Goal: Task Accomplishment & Management: Complete application form

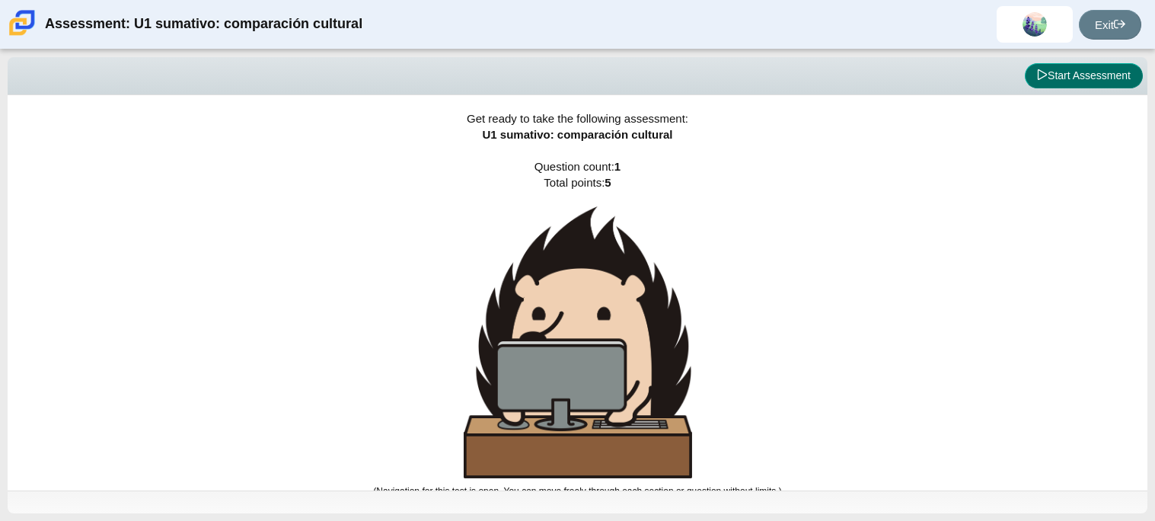
click at [1088, 71] on button "Start Assessment" at bounding box center [1084, 76] width 118 height 26
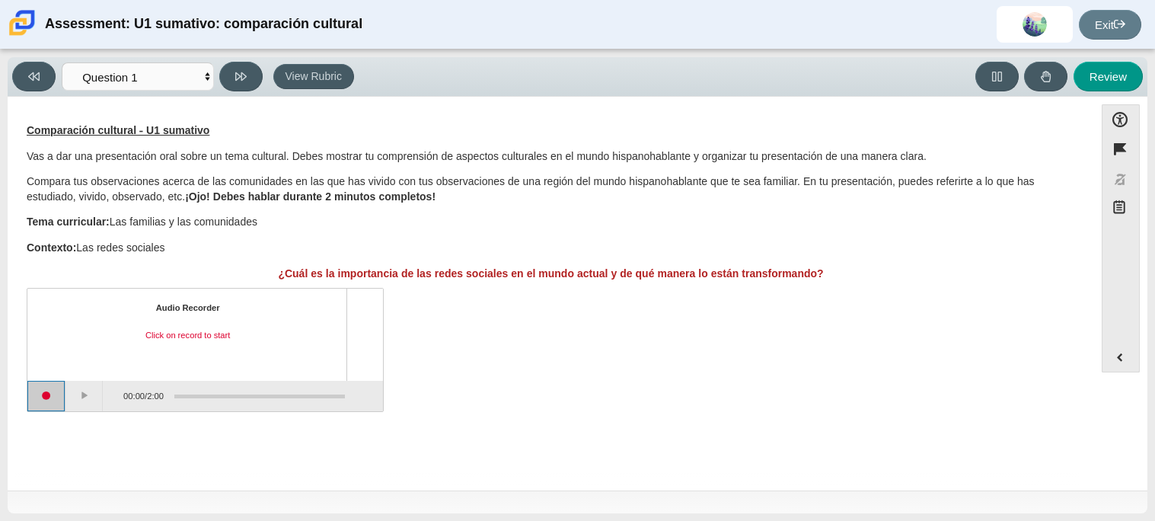
click at [55, 400] on button "Start recording" at bounding box center [46, 396] width 38 height 30
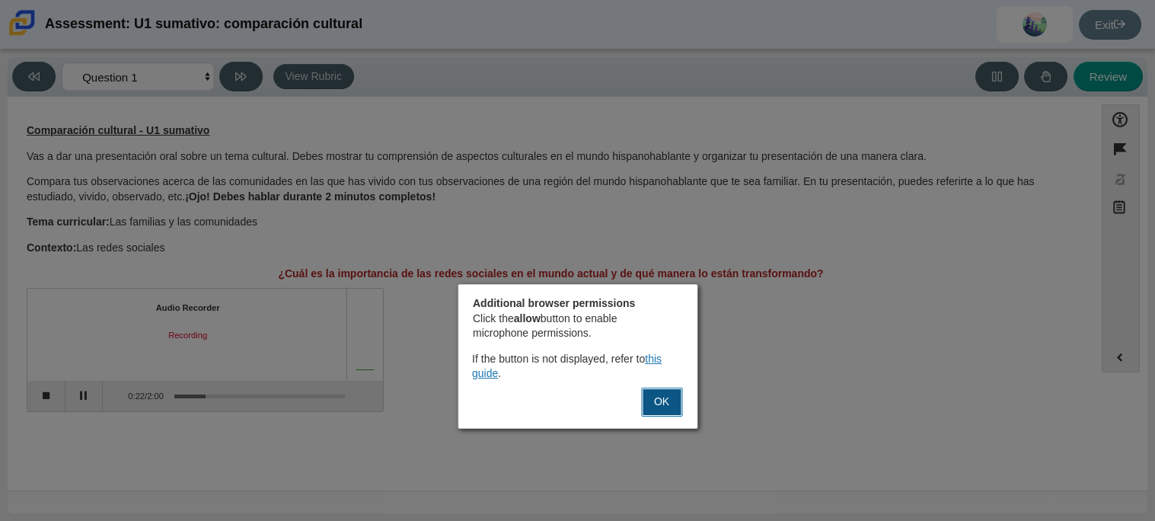
click at [658, 399] on button "OK" at bounding box center [661, 401] width 41 height 29
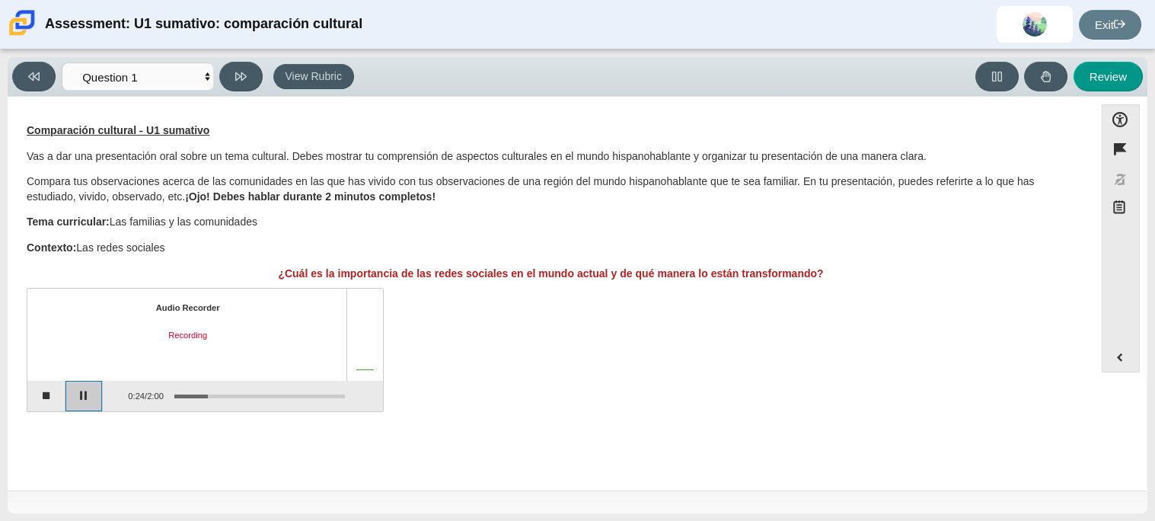
click at [72, 399] on button "Pause" at bounding box center [84, 396] width 38 height 30
click at [54, 400] on button "Stop recording" at bounding box center [46, 396] width 38 height 30
click at [49, 397] on button "Start recording" at bounding box center [46, 396] width 38 height 30
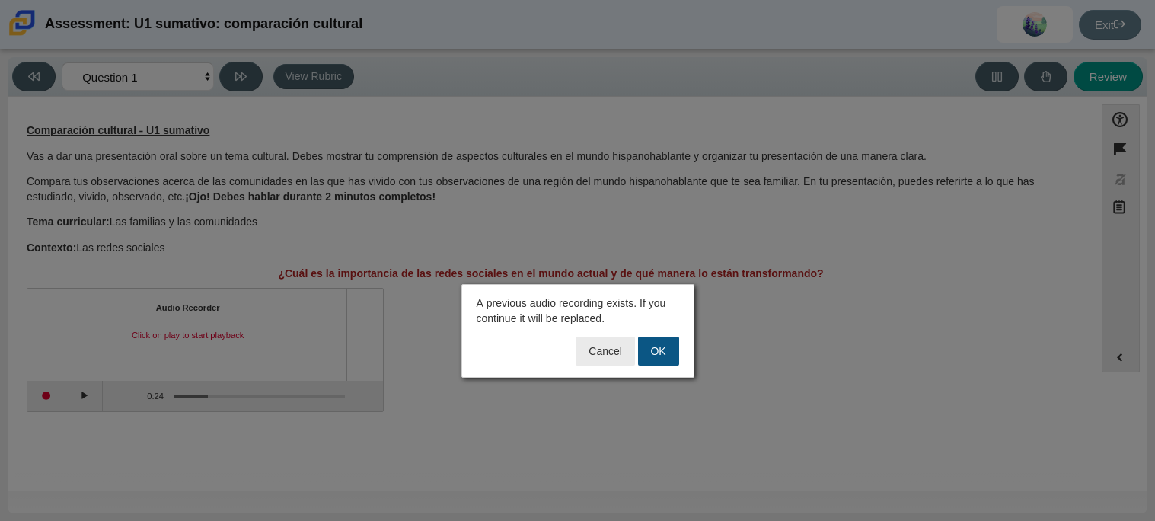
click at [671, 347] on button "OK" at bounding box center [658, 350] width 41 height 29
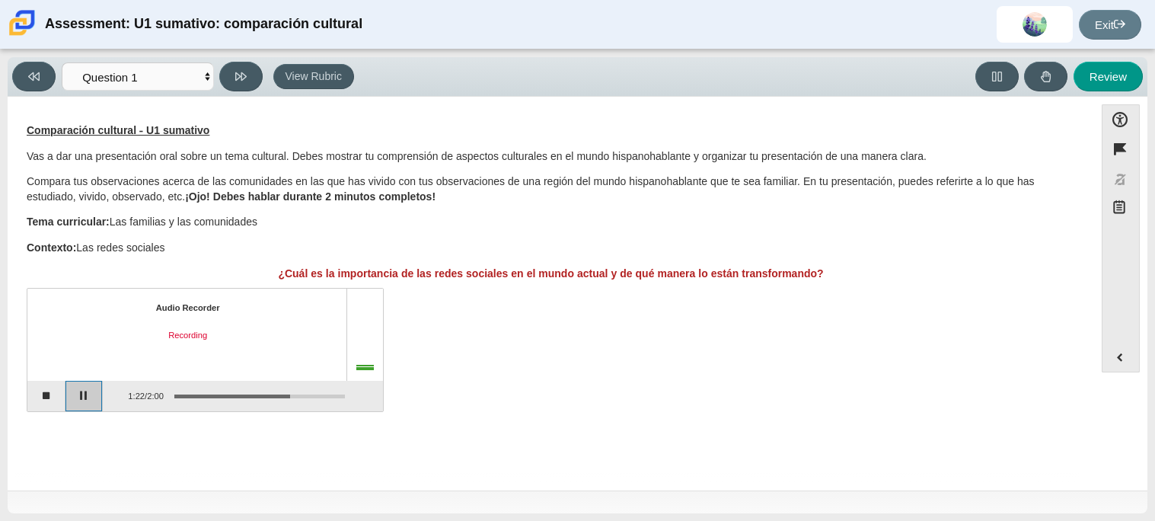
click at [91, 395] on button "Pause" at bounding box center [84, 396] width 38 height 30
click at [86, 391] on button "Continue recording" at bounding box center [84, 396] width 38 height 30
click at [86, 391] on button "Pause" at bounding box center [84, 396] width 38 height 30
click at [56, 390] on button "Stop recording" at bounding box center [46, 396] width 38 height 30
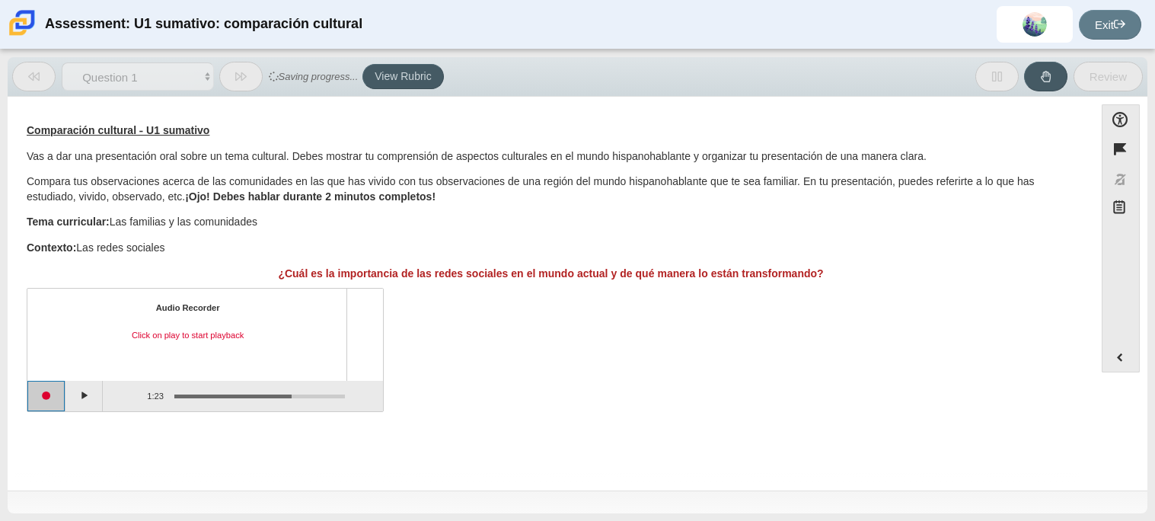
click at [57, 398] on button "Start recording" at bounding box center [46, 396] width 38 height 30
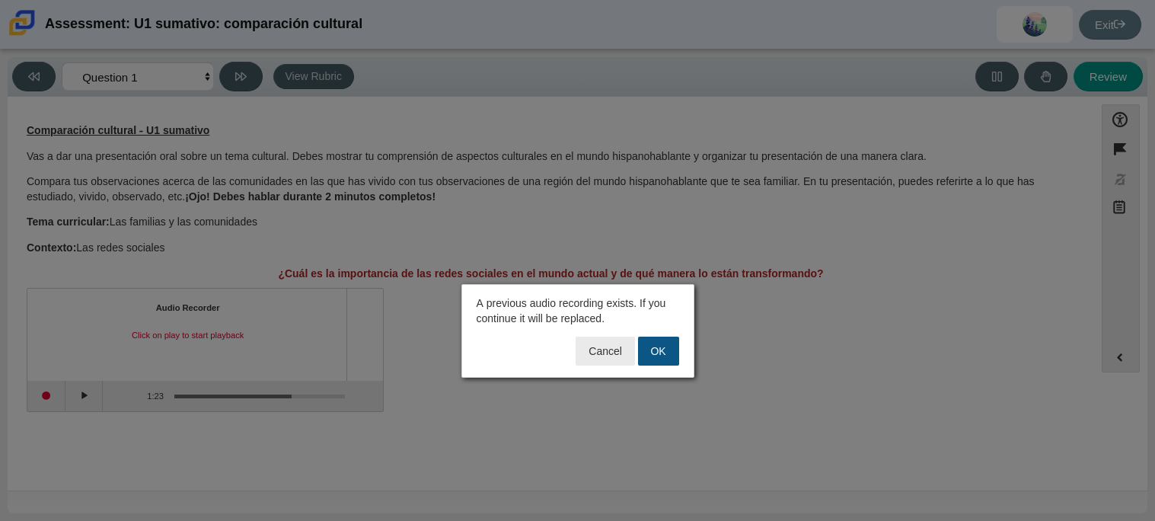
click at [668, 358] on button "OK" at bounding box center [658, 350] width 41 height 29
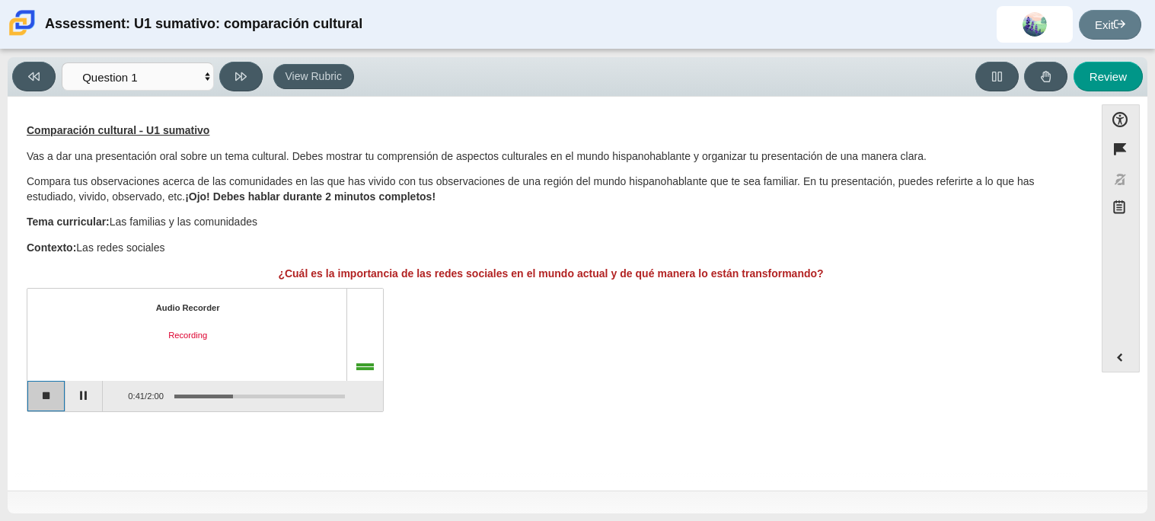
click at [57, 391] on button "Stop recording" at bounding box center [46, 396] width 38 height 30
click at [72, 399] on button "Play" at bounding box center [84, 396] width 38 height 30
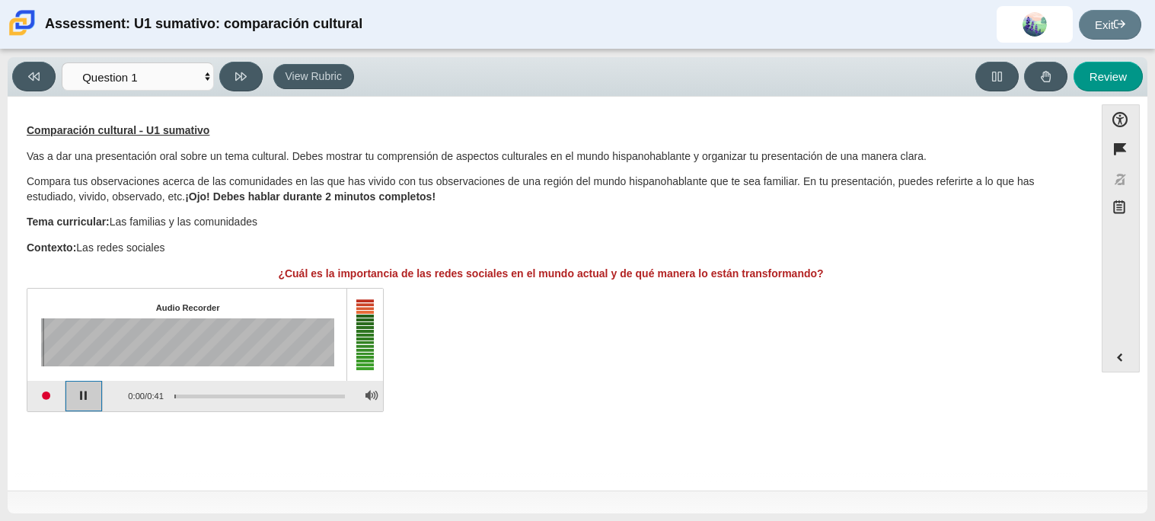
click at [74, 396] on button "Pause playback" at bounding box center [84, 396] width 38 height 30
click at [53, 396] on button "Start recording" at bounding box center [46, 396] width 38 height 30
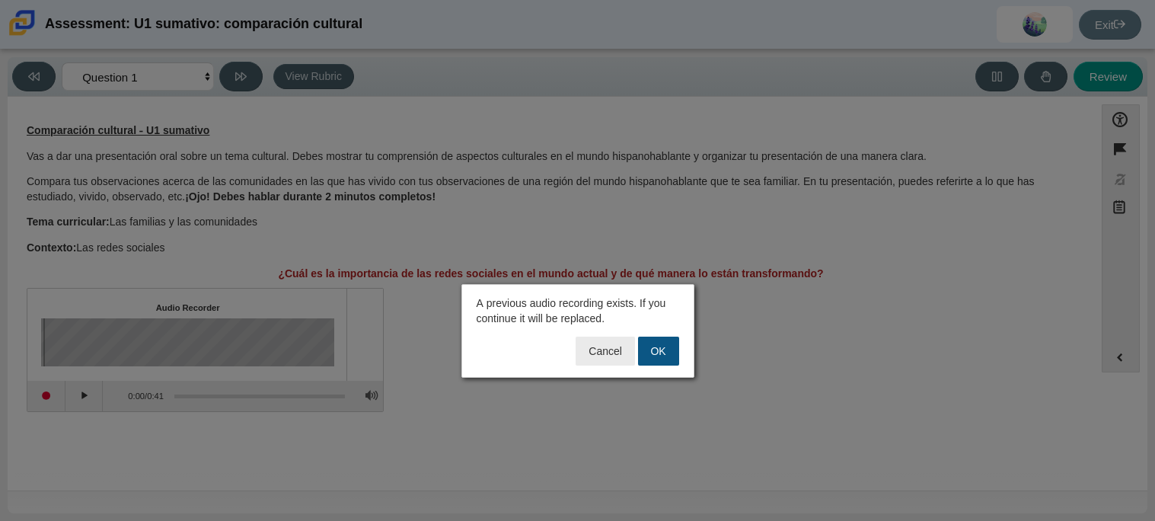
click at [667, 352] on button "OK" at bounding box center [658, 350] width 41 height 29
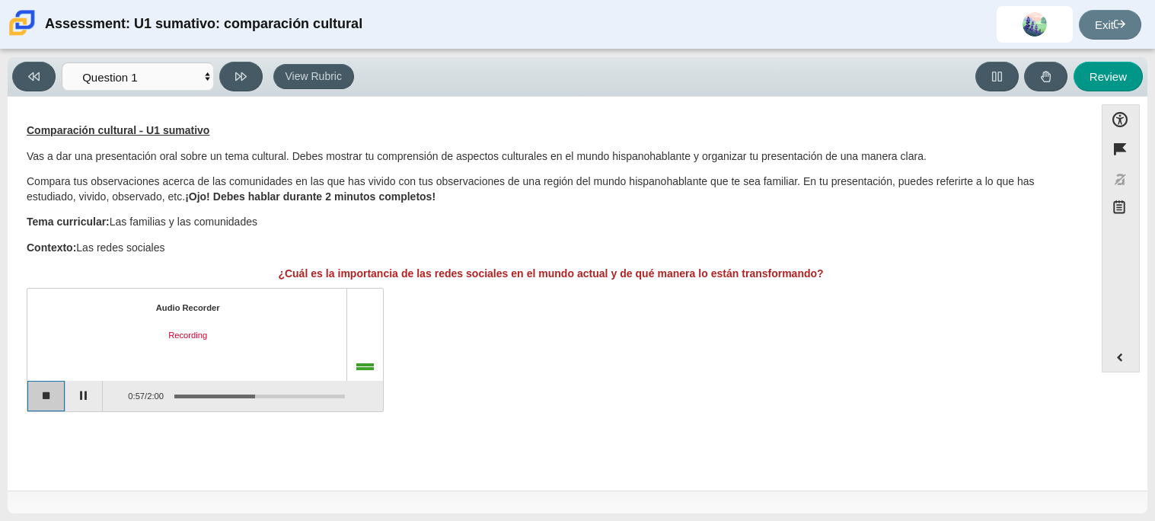
click at [37, 390] on button "Stop recording" at bounding box center [46, 396] width 38 height 30
click at [55, 397] on button "Start recording" at bounding box center [46, 396] width 38 height 30
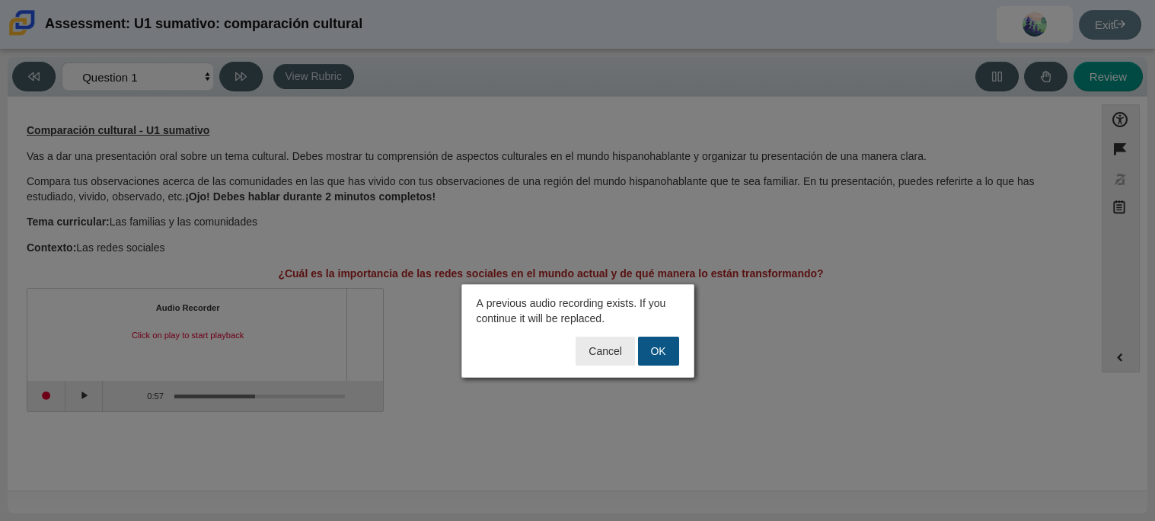
click at [671, 346] on button "OK" at bounding box center [658, 350] width 41 height 29
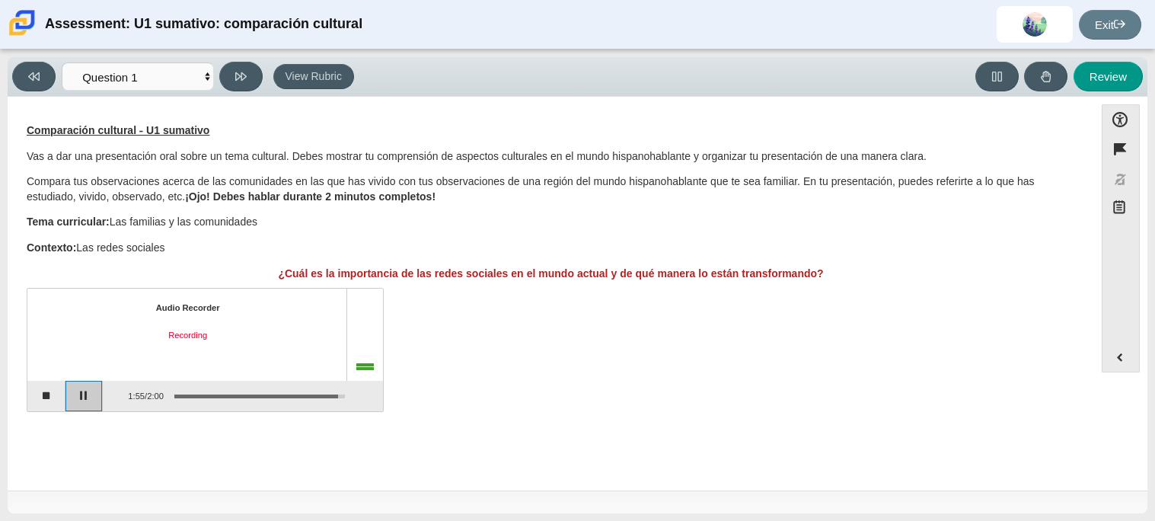
click at [82, 409] on button "Pause" at bounding box center [84, 396] width 38 height 30
click at [52, 394] on button "Stop recording" at bounding box center [46, 396] width 38 height 30
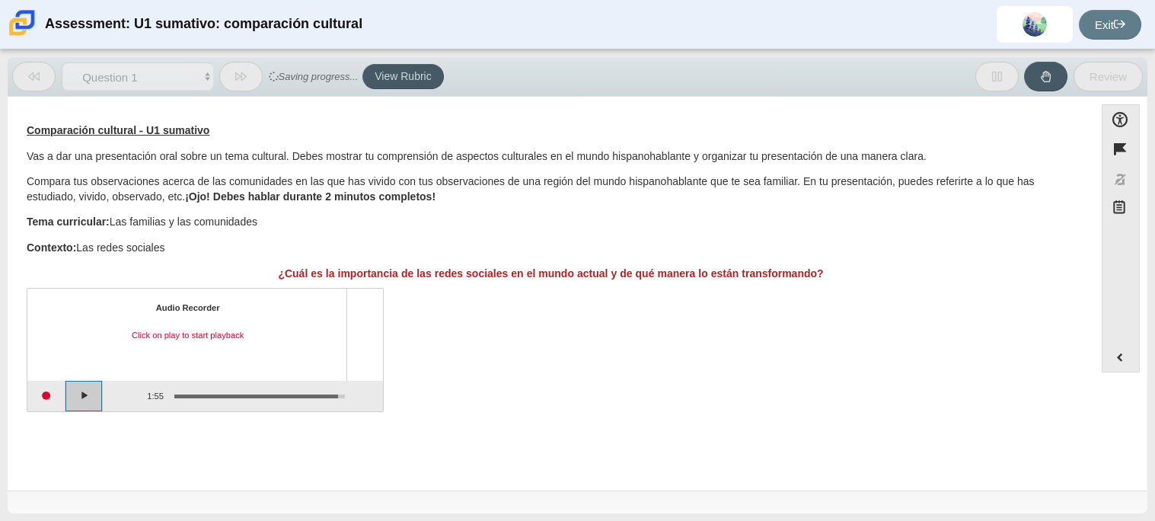
click at [84, 397] on button "Play" at bounding box center [84, 396] width 38 height 30
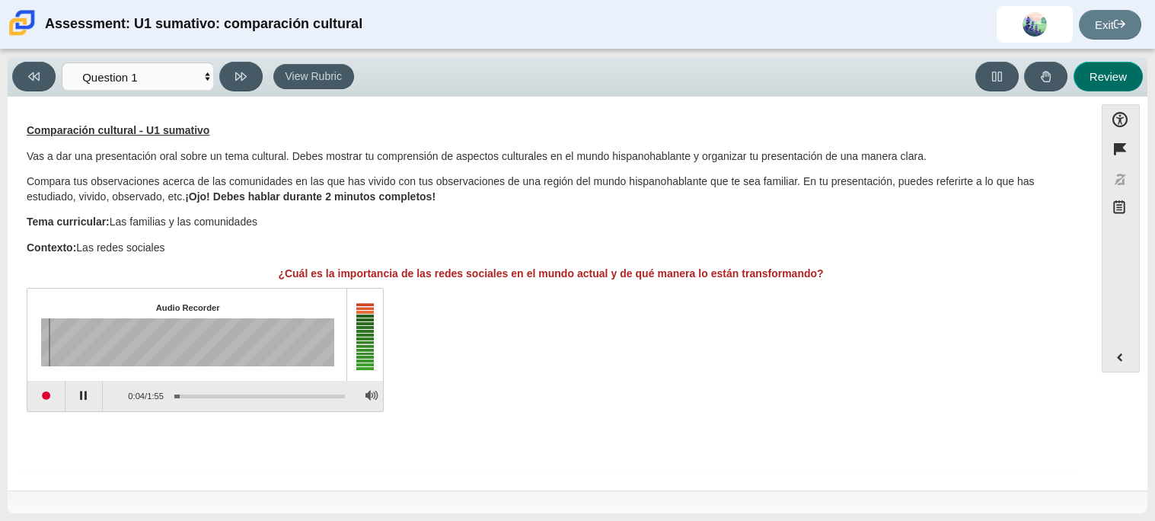
click at [1121, 75] on button "Review" at bounding box center [1107, 77] width 69 height 30
select select "review"
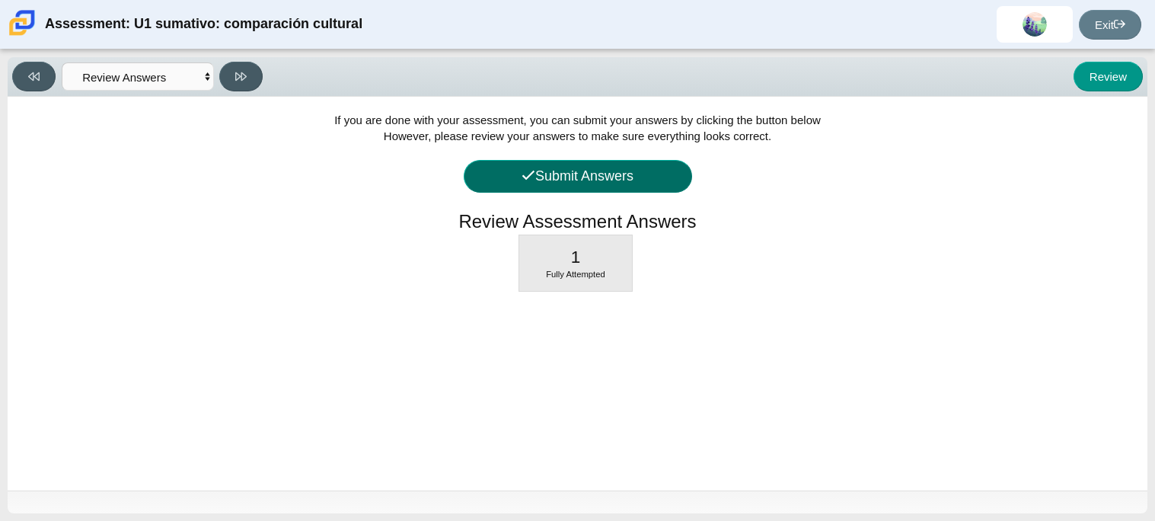
click at [661, 179] on button "Submit Answers" at bounding box center [578, 176] width 228 height 33
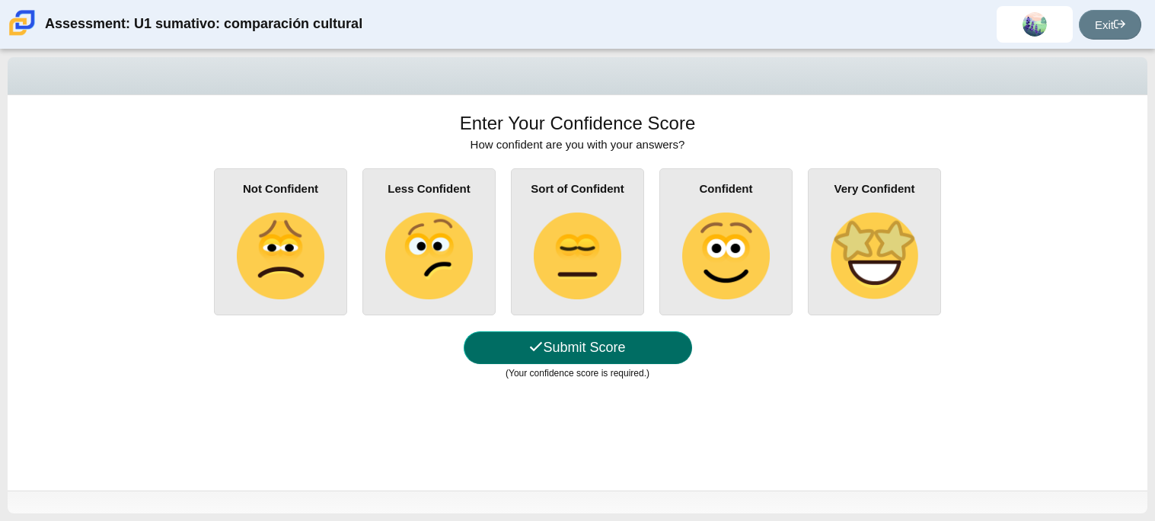
click at [617, 347] on button "Submit Score" at bounding box center [578, 347] width 228 height 33
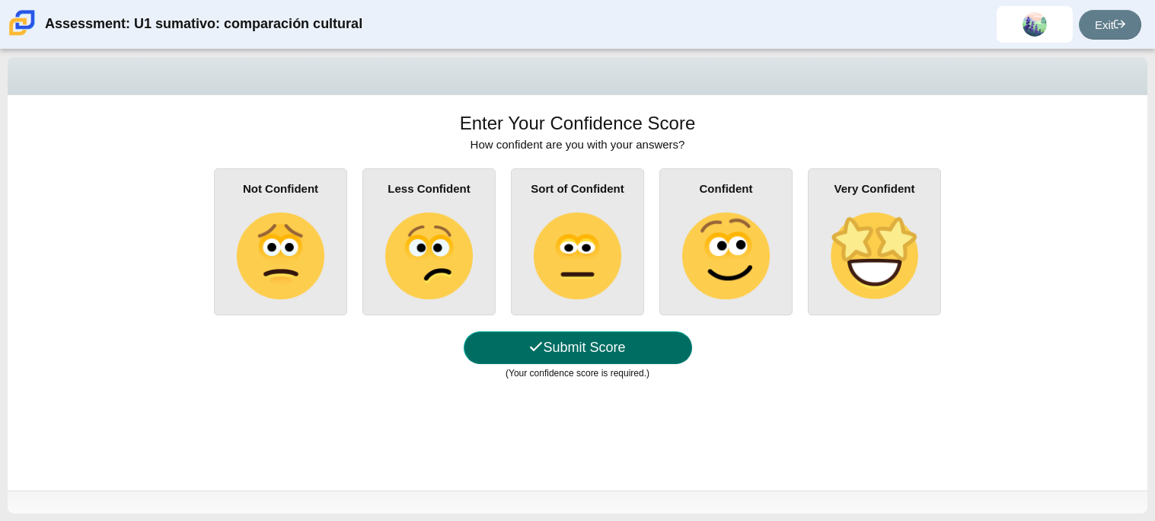
click at [616, 343] on button "Submit Score" at bounding box center [578, 347] width 228 height 33
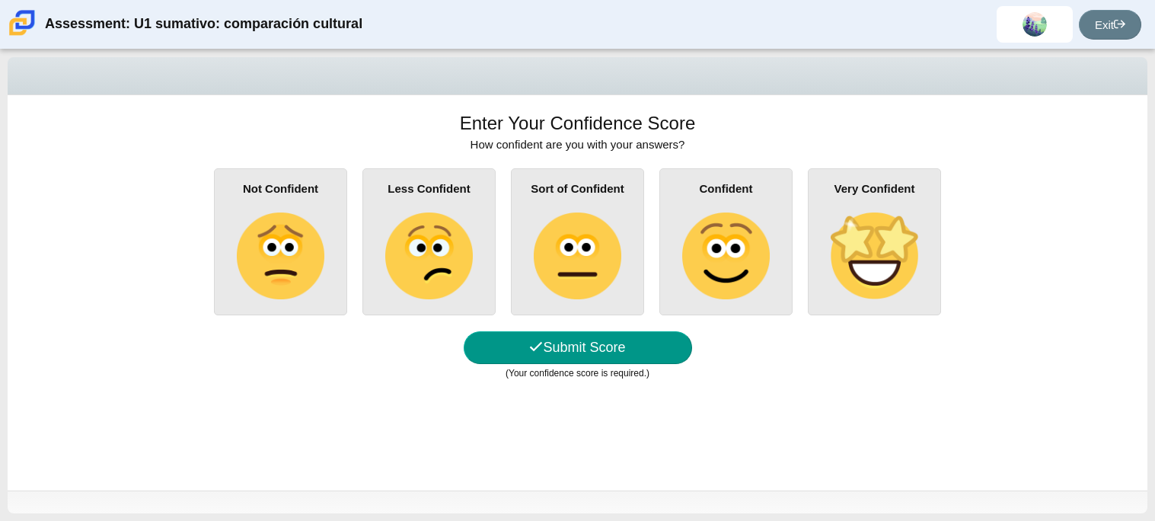
click at [539, 246] on img at bounding box center [577, 255] width 87 height 87
click at [0, 0] on input "Sort of Confident" at bounding box center [0, 0] width 0 height 0
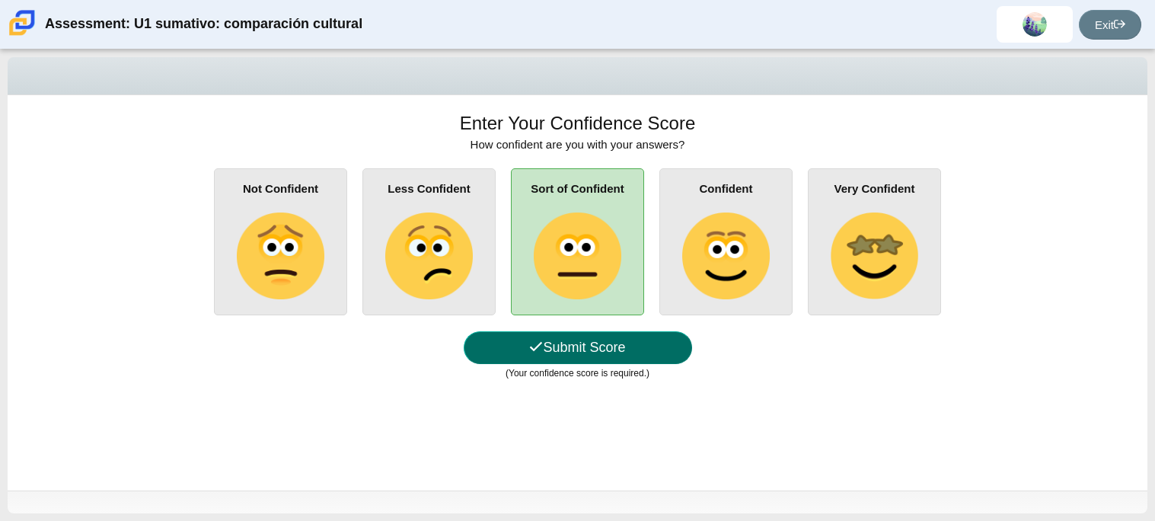
click at [590, 348] on button "Submit Score" at bounding box center [578, 347] width 228 height 33
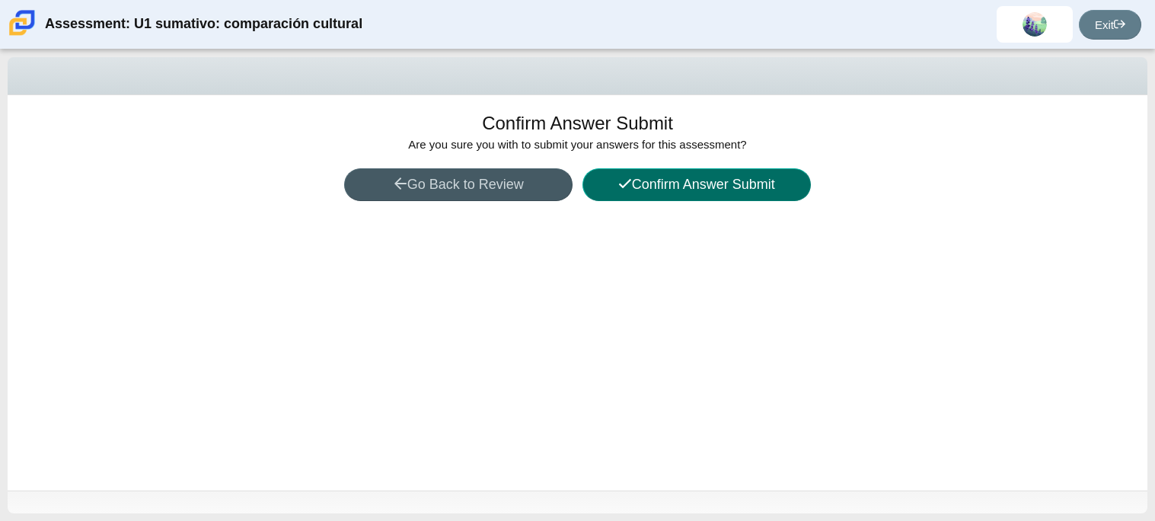
click at [651, 193] on button "Confirm Answer Submit" at bounding box center [696, 184] width 228 height 33
